Goal: Information Seeking & Learning: Learn about a topic

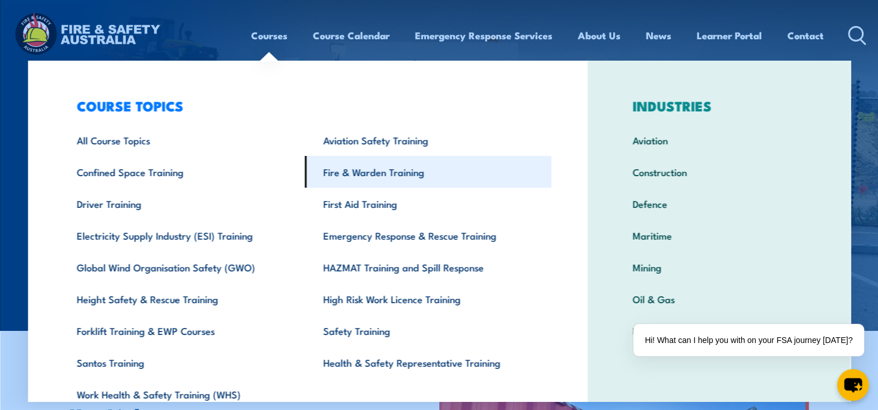
click at [340, 175] on link "Fire & Warden Training" at bounding box center [428, 172] width 247 height 32
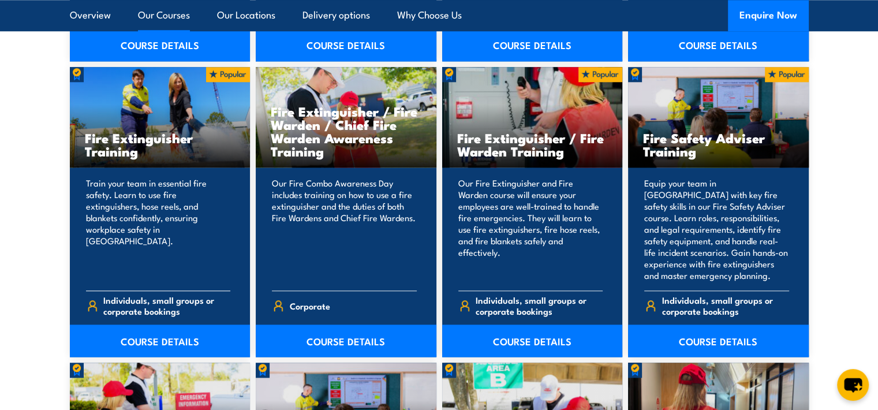
scroll to position [1213, 0]
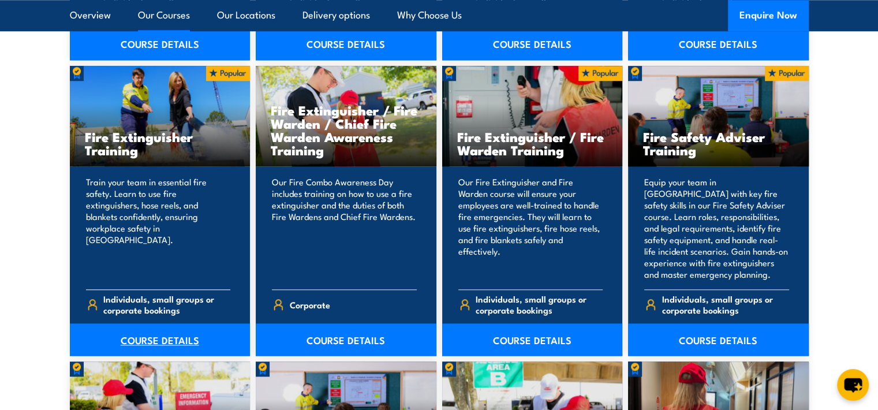
click at [139, 339] on link "COURSE DETAILS" at bounding box center [160, 339] width 181 height 32
